Goal: Find specific page/section: Find specific page/section

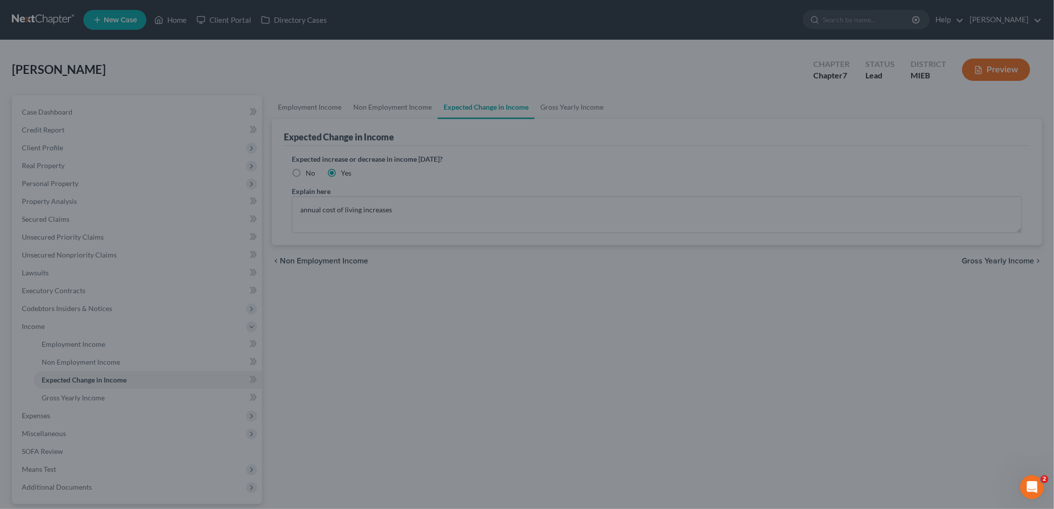
click at [547, 122] on div at bounding box center [527, 254] width 1054 height 509
click at [599, 118] on div at bounding box center [527, 254] width 1054 height 509
click at [242, 95] on div at bounding box center [527, 254] width 1054 height 509
click at [221, 190] on div at bounding box center [527, 254] width 1054 height 509
click at [43, 415] on div at bounding box center [527, 254] width 1054 height 509
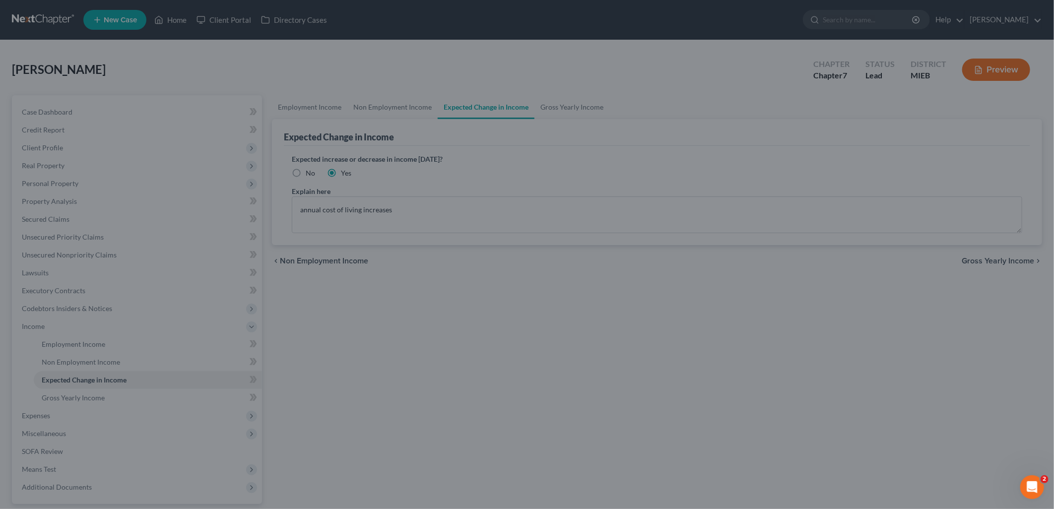
click at [658, 46] on div at bounding box center [527, 254] width 1054 height 509
drag, startPoint x: 423, startPoint y: 118, endPoint x: 800, endPoint y: 157, distance: 378.7
click at [800, 160] on div at bounding box center [527, 254] width 1054 height 509
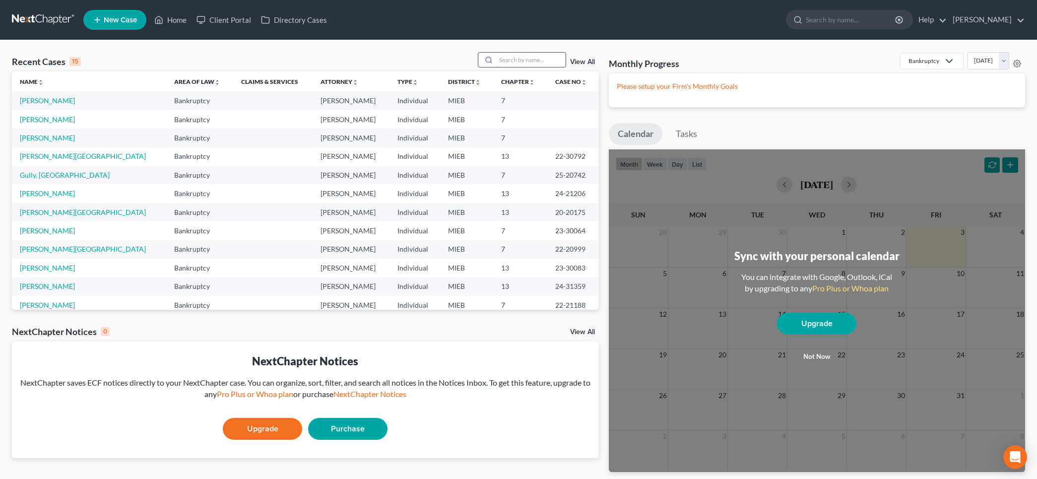
click at [510, 56] on input "search" at bounding box center [530, 60] width 69 height 14
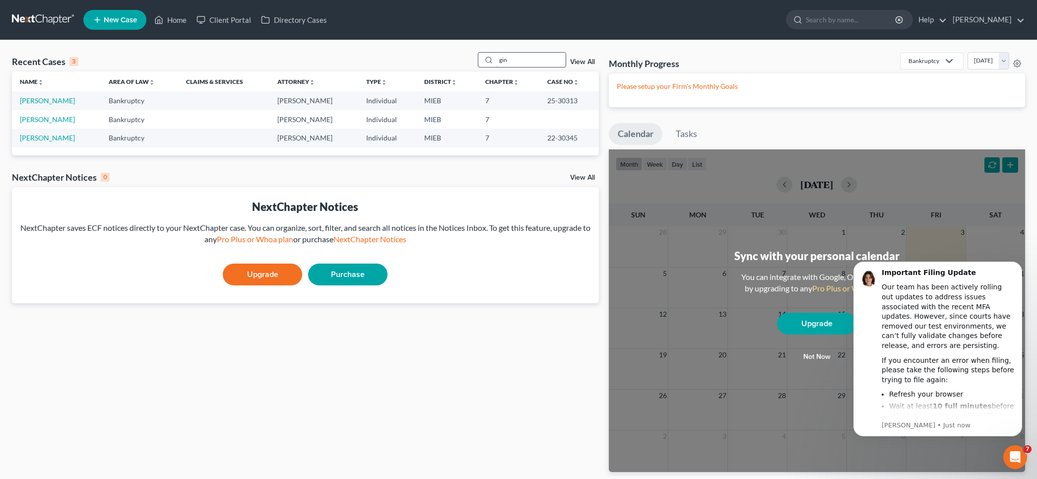
drag, startPoint x: 519, startPoint y: 63, endPoint x: 494, endPoint y: 61, distance: 24.9
click at [494, 61] on div "gin" at bounding box center [522, 59] width 88 height 15
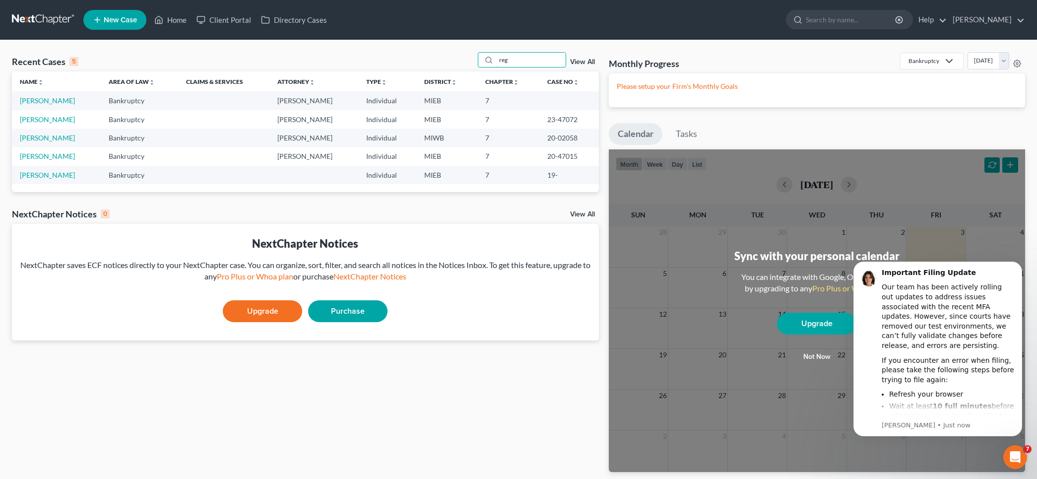
drag, startPoint x: 549, startPoint y: 62, endPoint x: 472, endPoint y: 60, distance: 77.0
click at [472, 60] on div "Recent Cases 5 reg View All" at bounding box center [305, 61] width 587 height 19
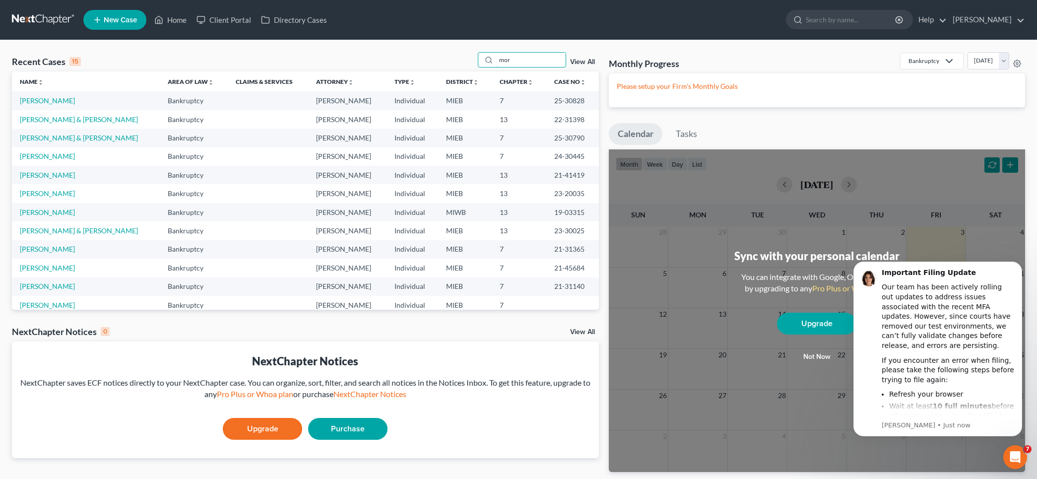
type input "morr"
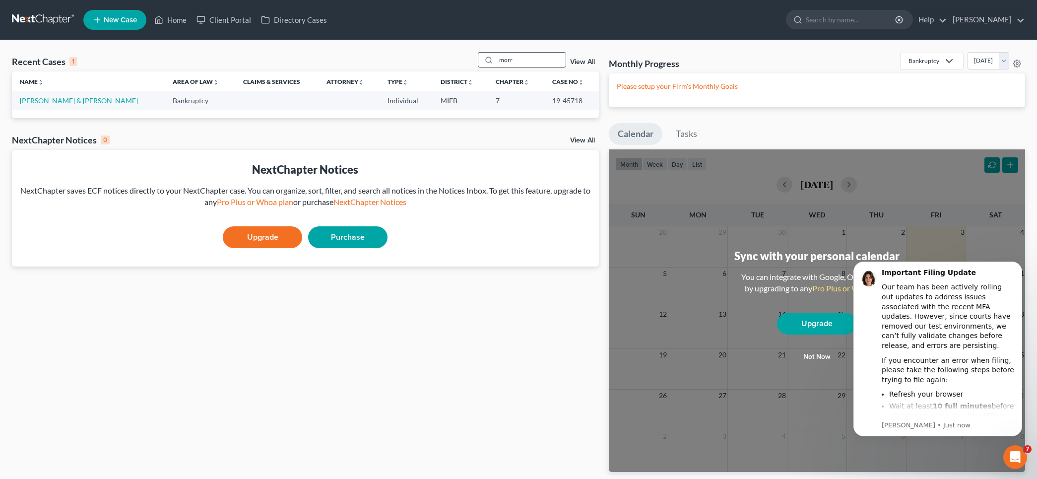
drag, startPoint x: 521, startPoint y: 58, endPoint x: 493, endPoint y: 58, distance: 28.3
click at [493, 58] on div "morr" at bounding box center [522, 59] width 88 height 15
